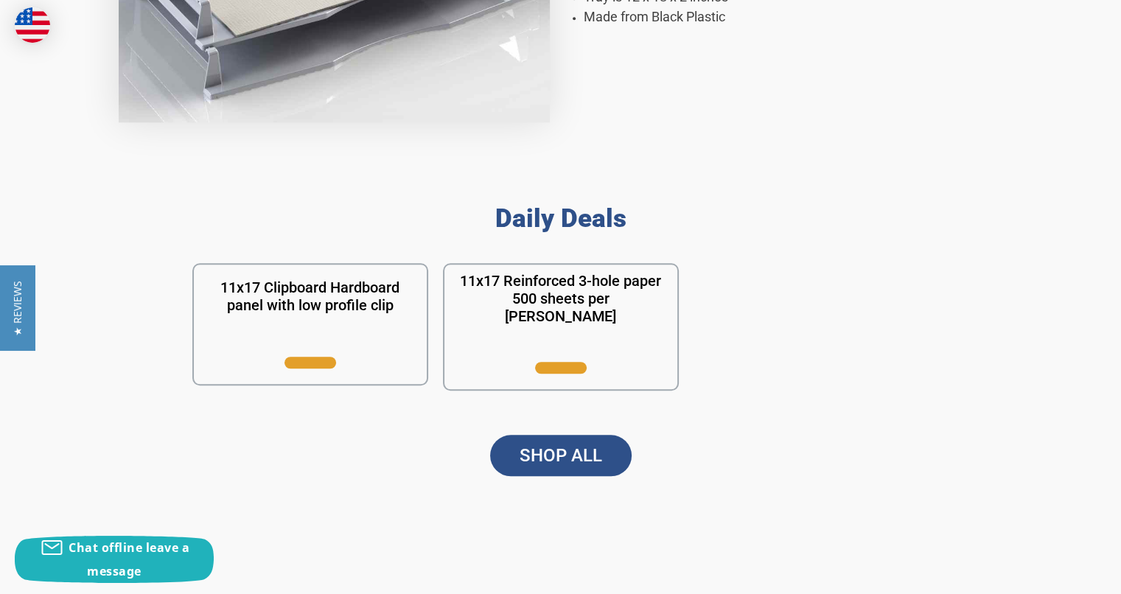
scroll to position [1253, 0]
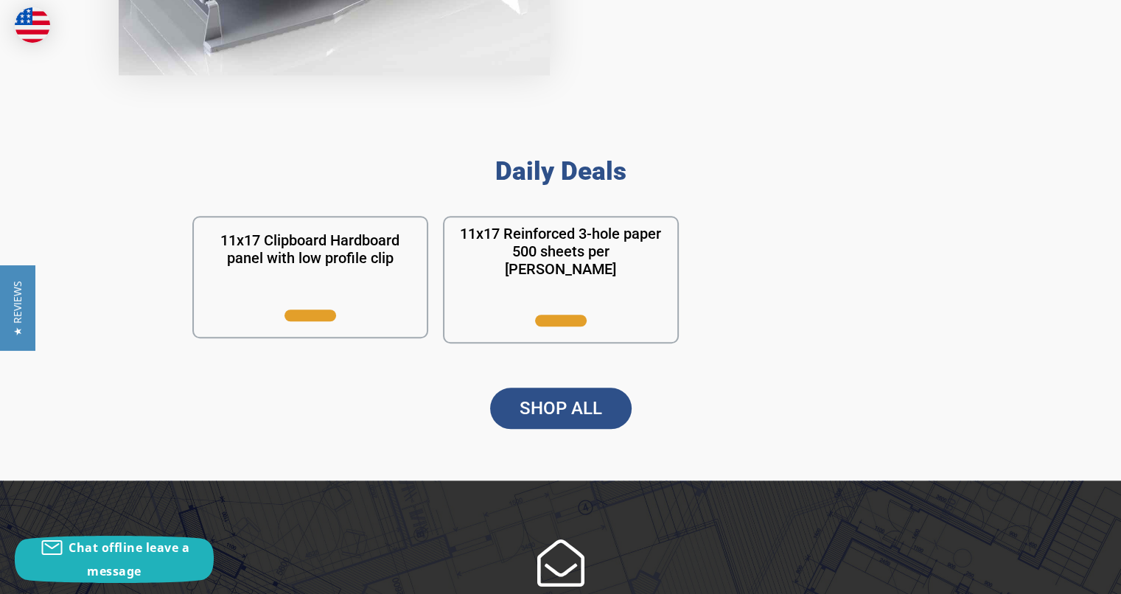
click at [586, 414] on link "SHOP ALL" at bounding box center [561, 408] width 142 height 41
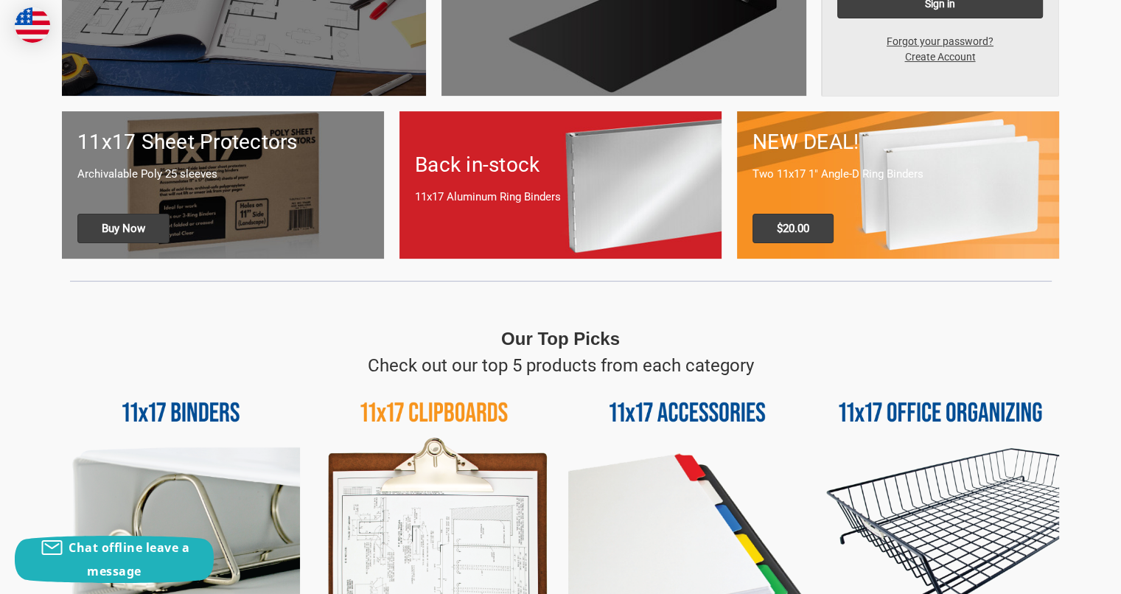
scroll to position [737, 0]
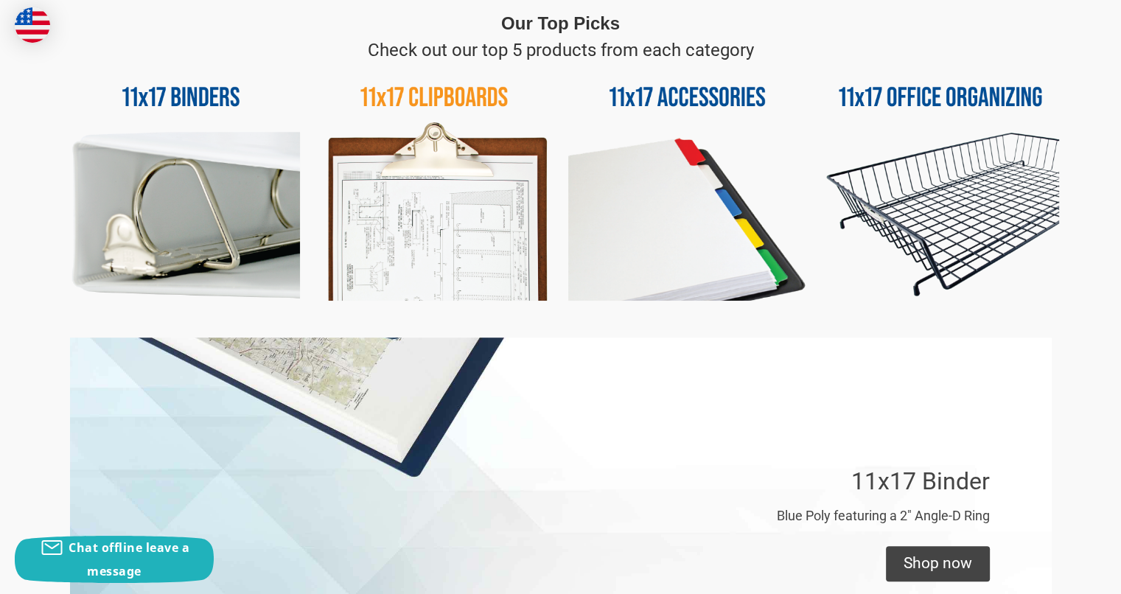
click at [931, 209] on img at bounding box center [941, 182] width 238 height 238
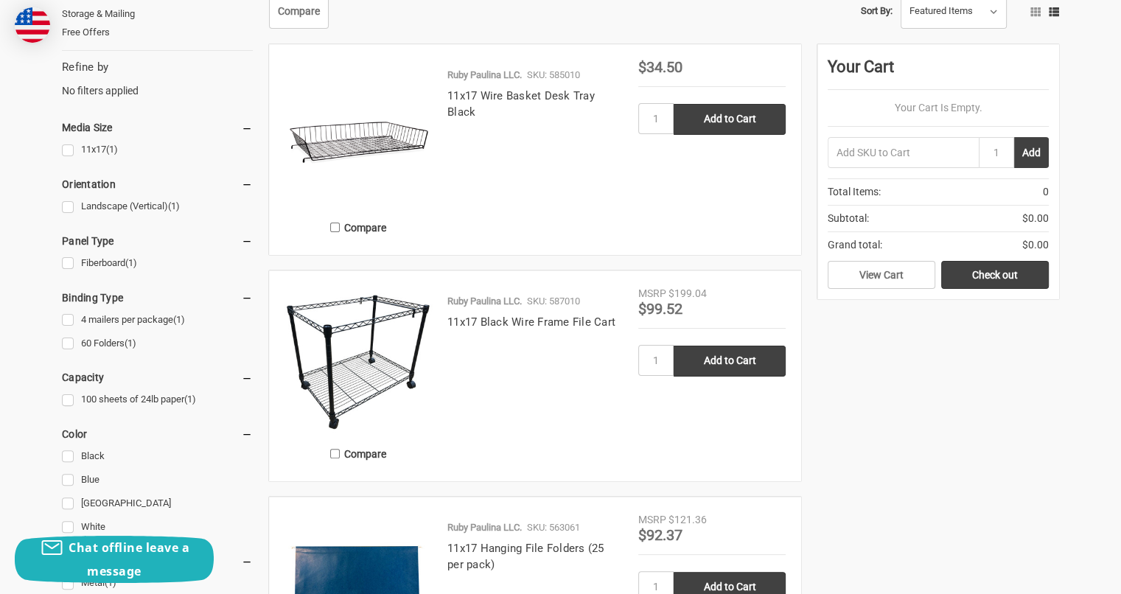
scroll to position [147, 0]
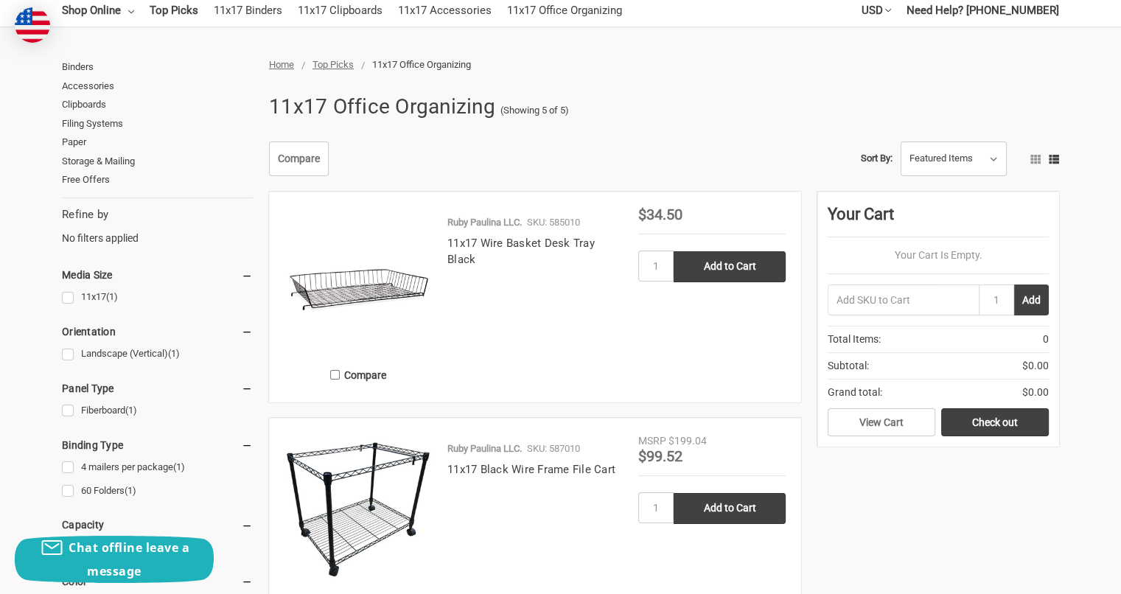
click at [511, 246] on link "11x17 Wire Basket Desk Tray Black" at bounding box center [521, 252] width 147 height 30
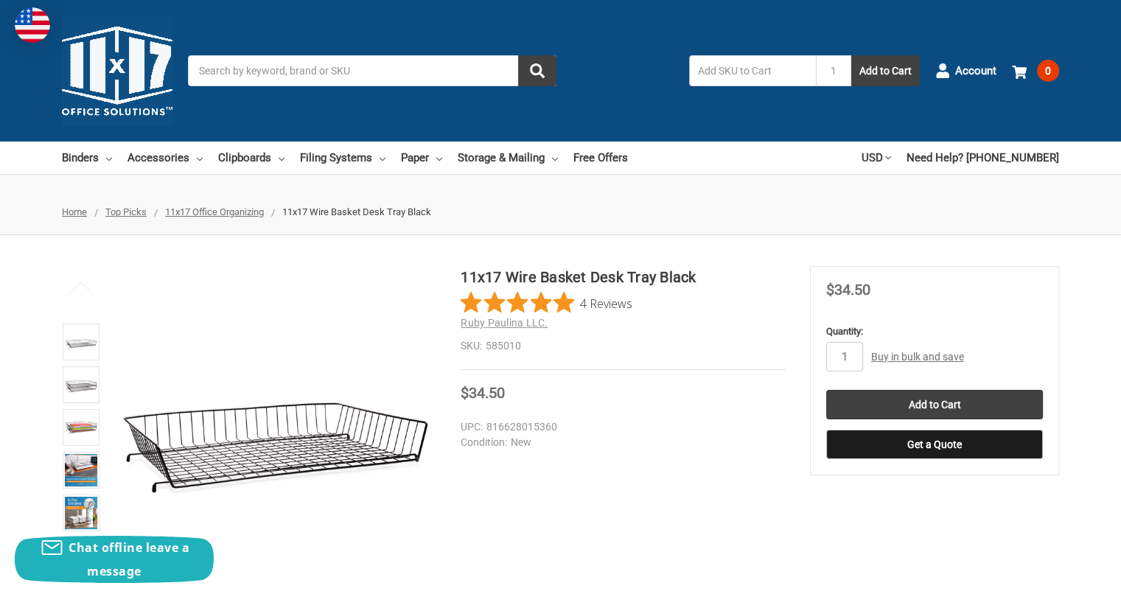
click at [83, 436] on img at bounding box center [81, 427] width 32 height 32
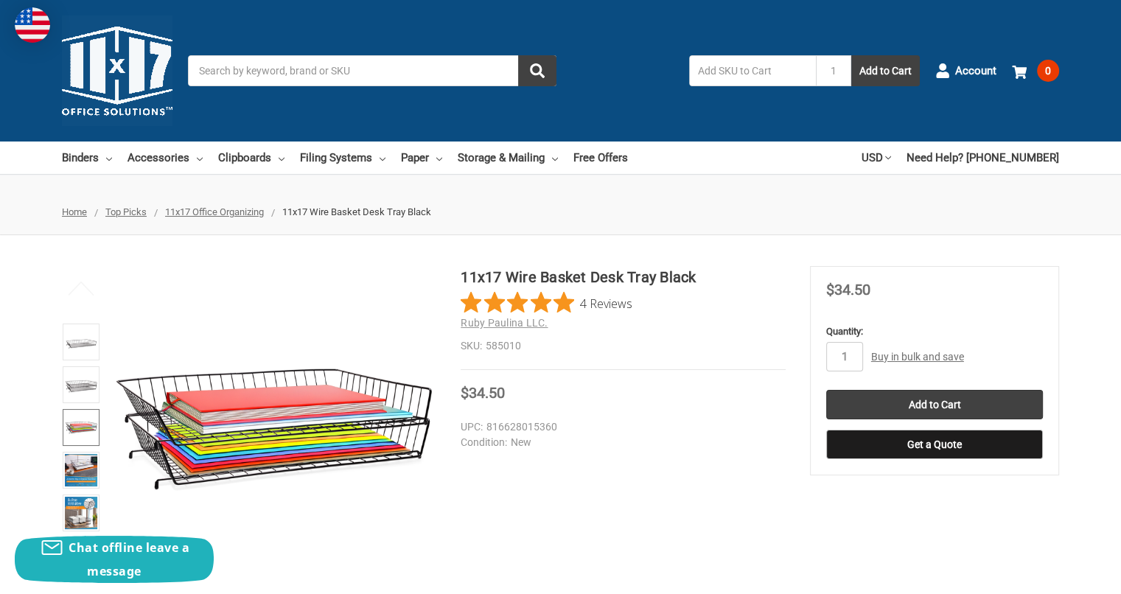
click at [77, 386] on img at bounding box center [81, 385] width 32 height 32
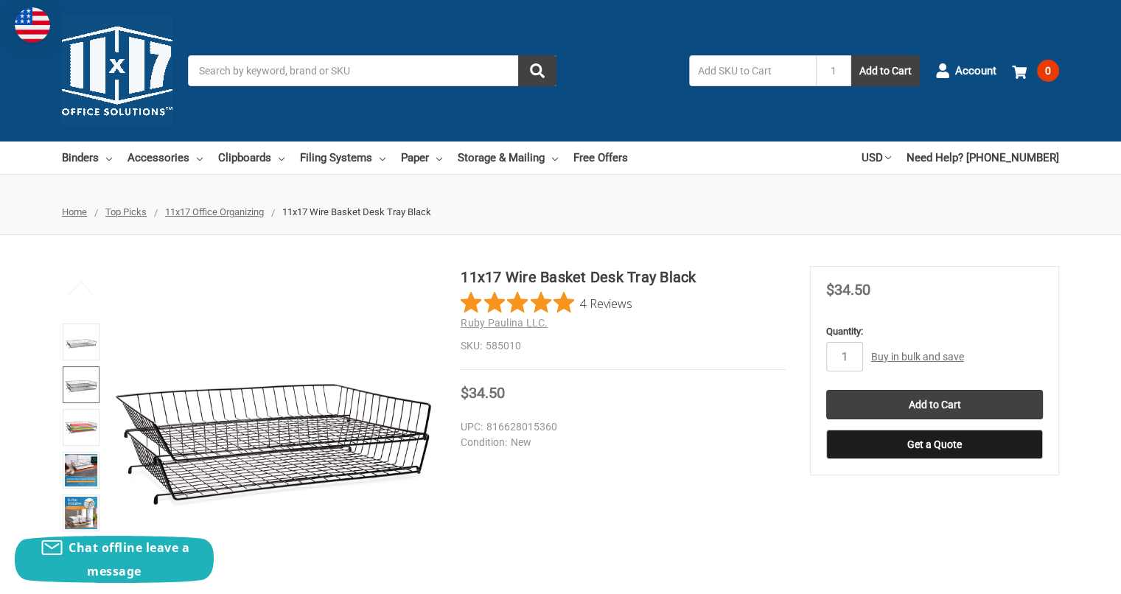
click at [89, 503] on img at bounding box center [81, 513] width 32 height 32
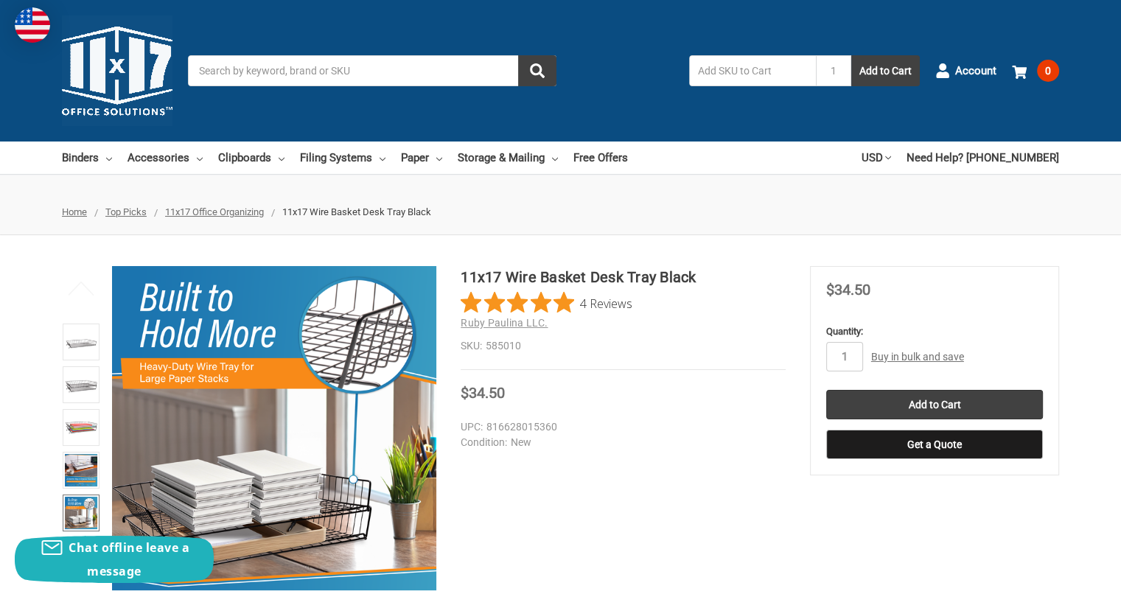
click at [80, 459] on img at bounding box center [81, 470] width 32 height 32
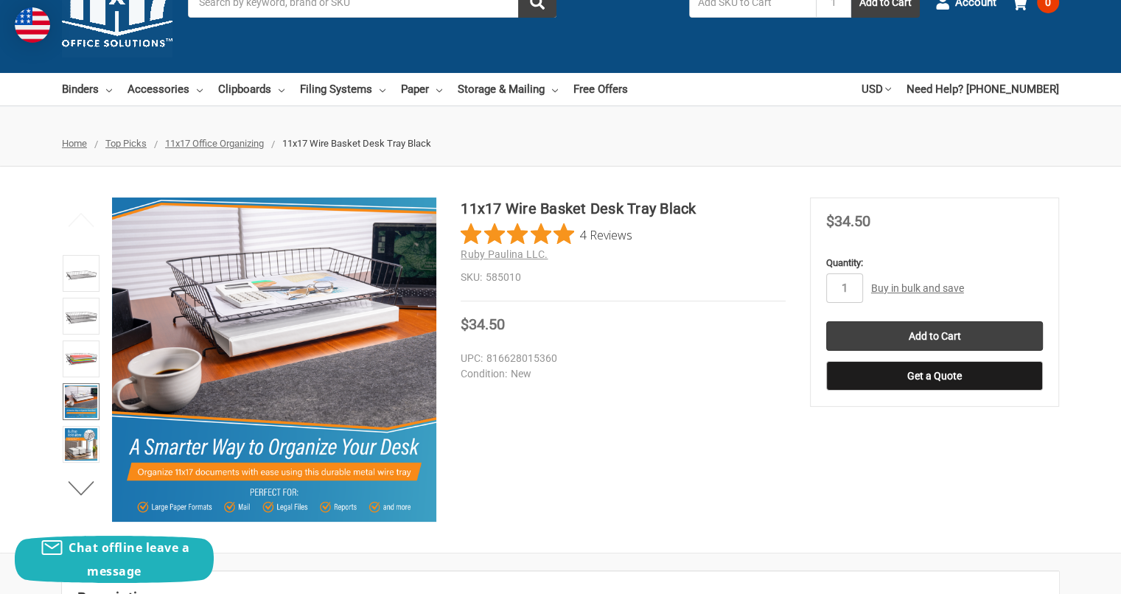
scroll to position [147, 0]
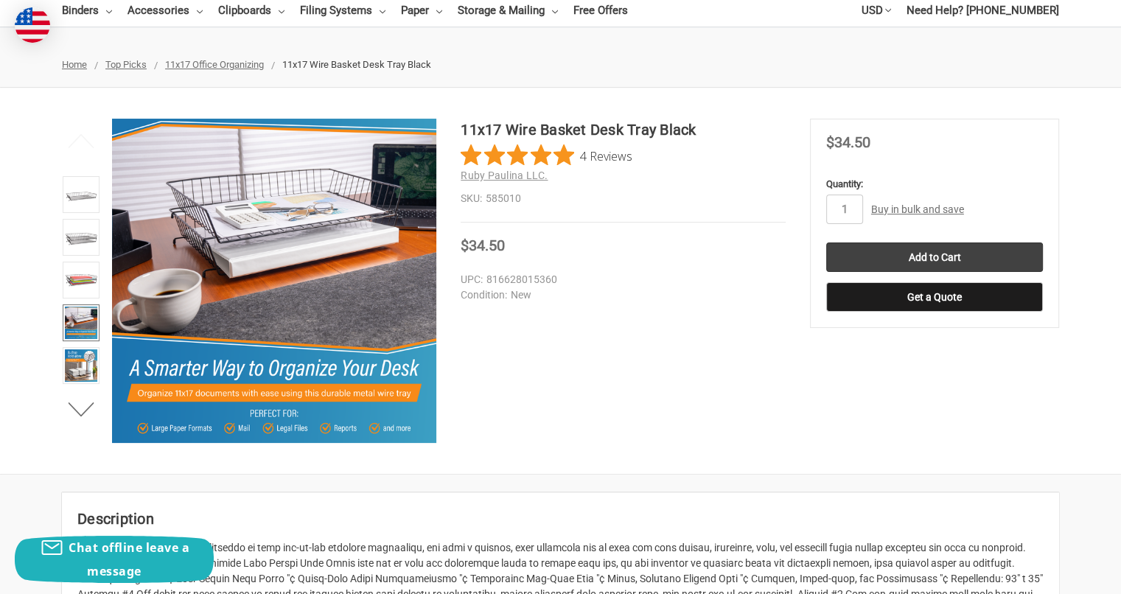
click at [80, 356] on img at bounding box center [81, 365] width 32 height 32
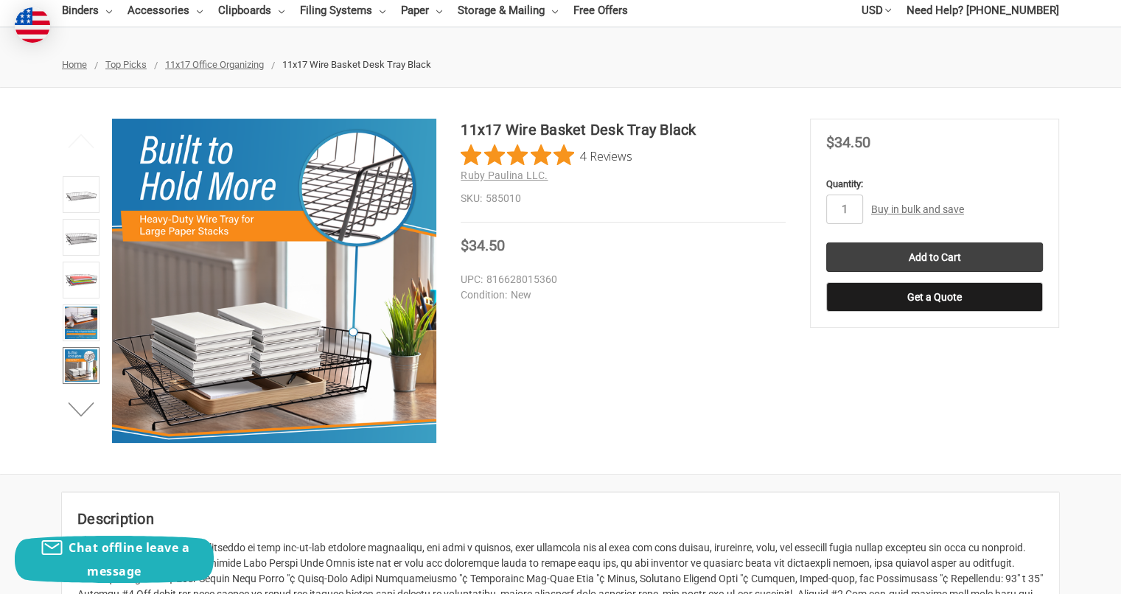
click at [88, 408] on button "Next" at bounding box center [81, 409] width 45 height 29
click at [82, 369] on img at bounding box center [81, 366] width 32 height 32
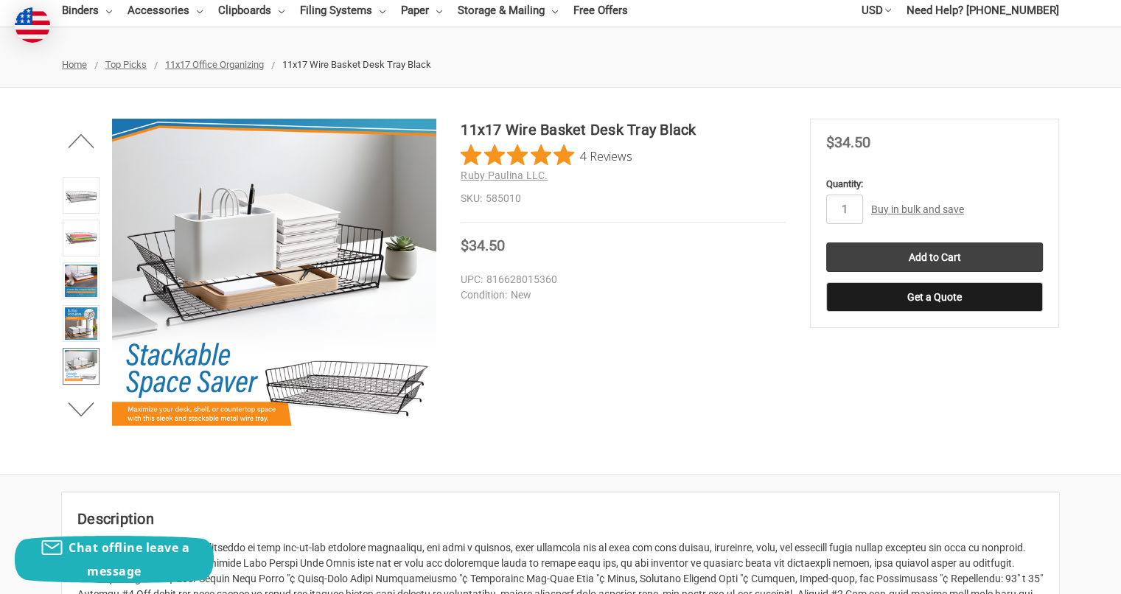
click at [77, 313] on img at bounding box center [81, 323] width 32 height 32
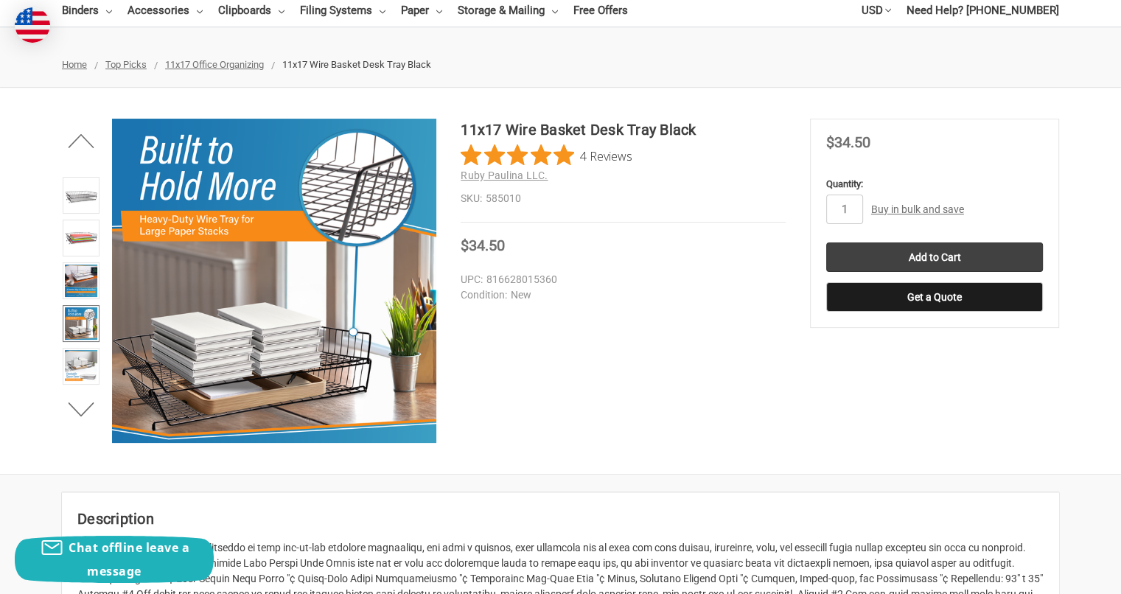
click at [80, 271] on img at bounding box center [81, 281] width 32 height 32
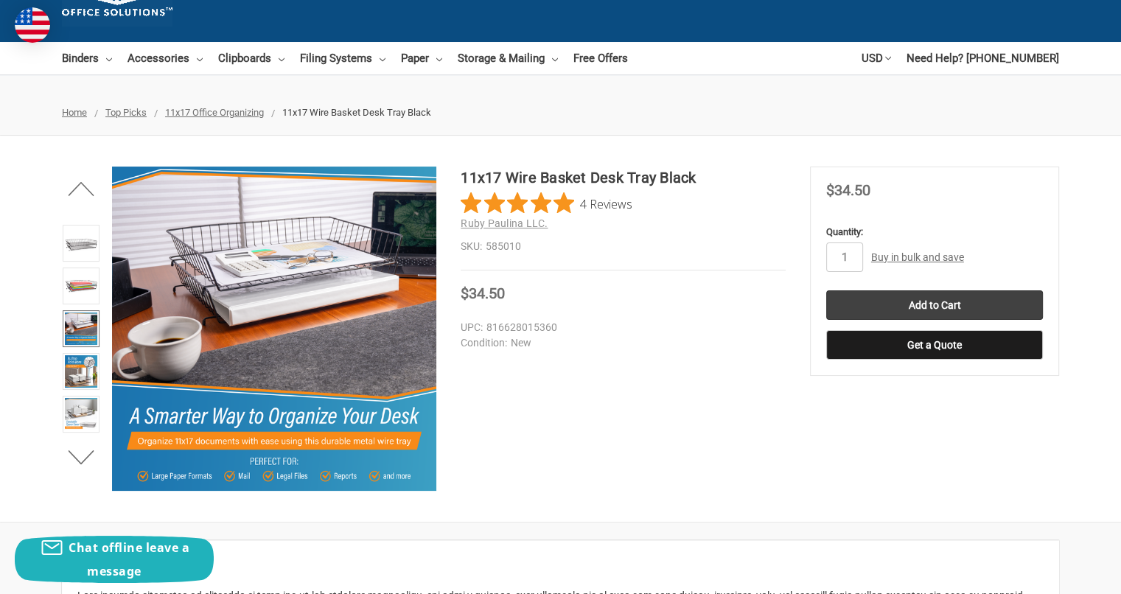
scroll to position [74, 0]
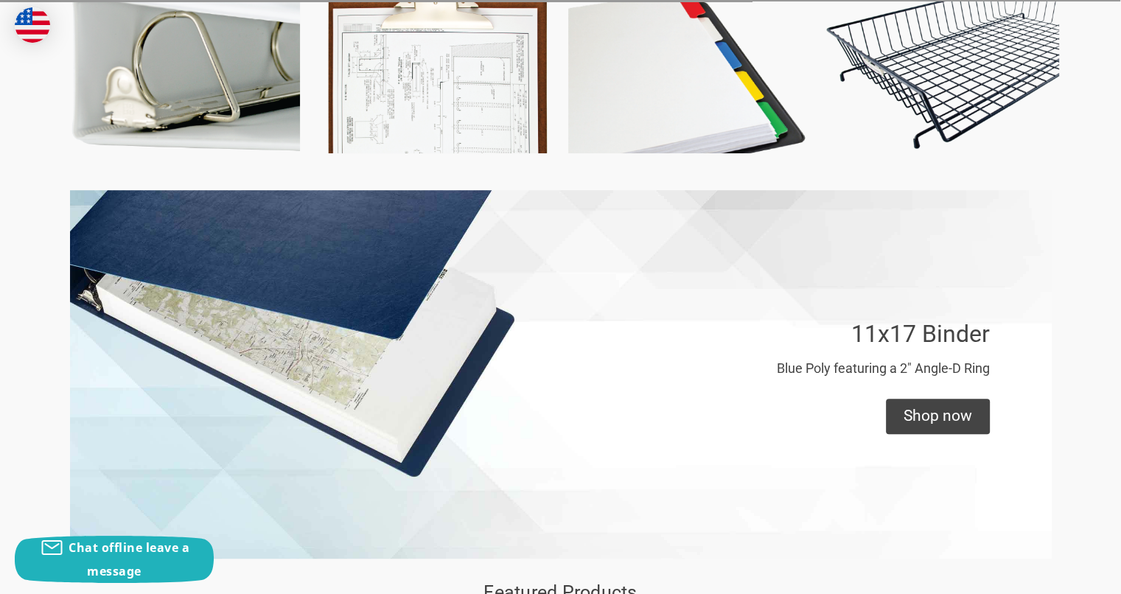
drag, startPoint x: 0, startPoint y: 0, endPoint x: 316, endPoint y: 198, distance: 372.7
